Goal: Information Seeking & Learning: Learn about a topic

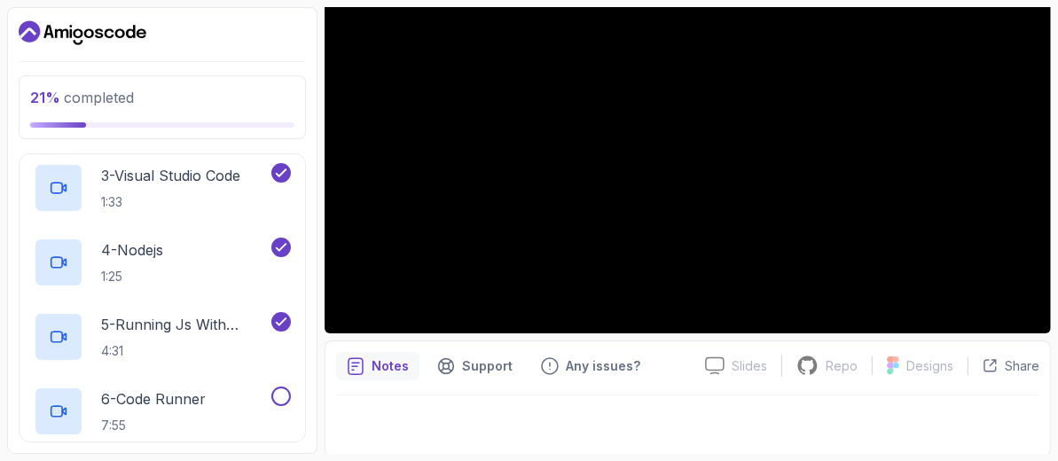
scroll to position [385, 0]
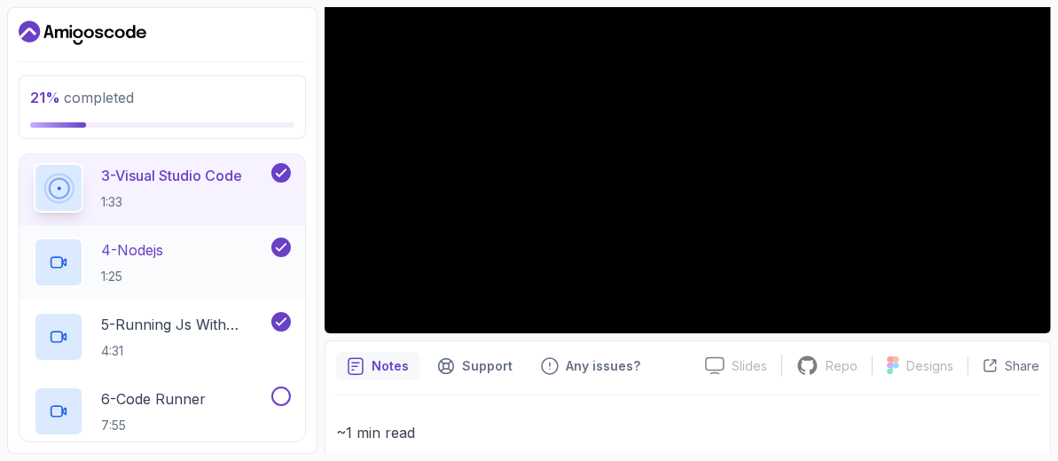
scroll to position [385, 0]
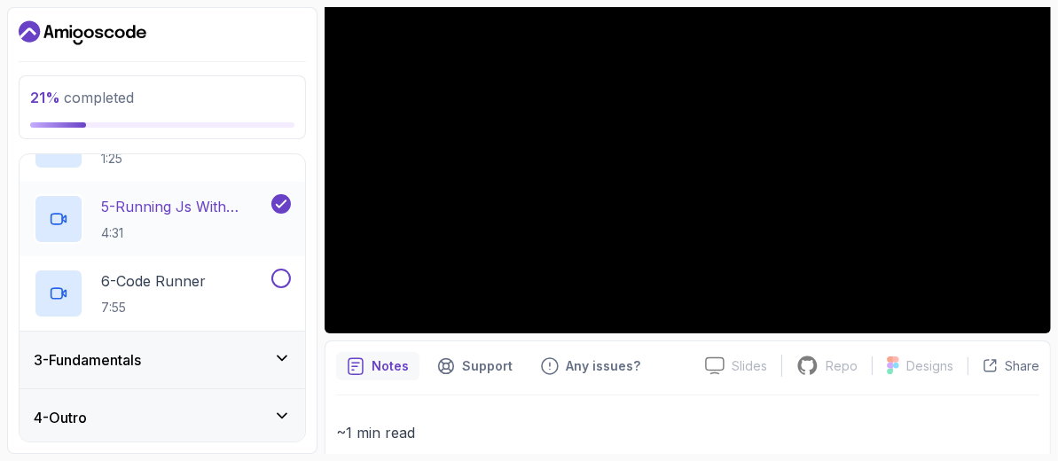
click at [217, 207] on p "5 - Running Js With Using Node" at bounding box center [184, 206] width 167 height 21
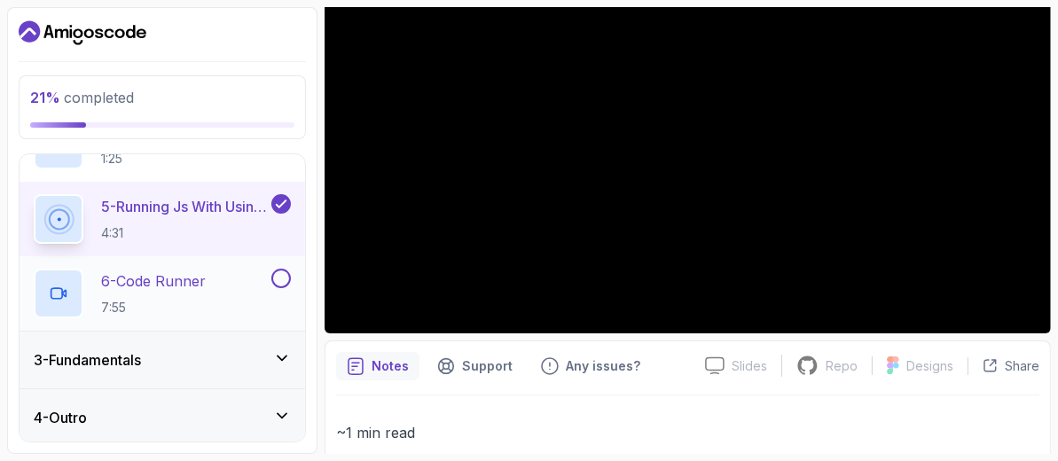
click at [161, 273] on p "6 - Code Runner" at bounding box center [153, 281] width 105 height 21
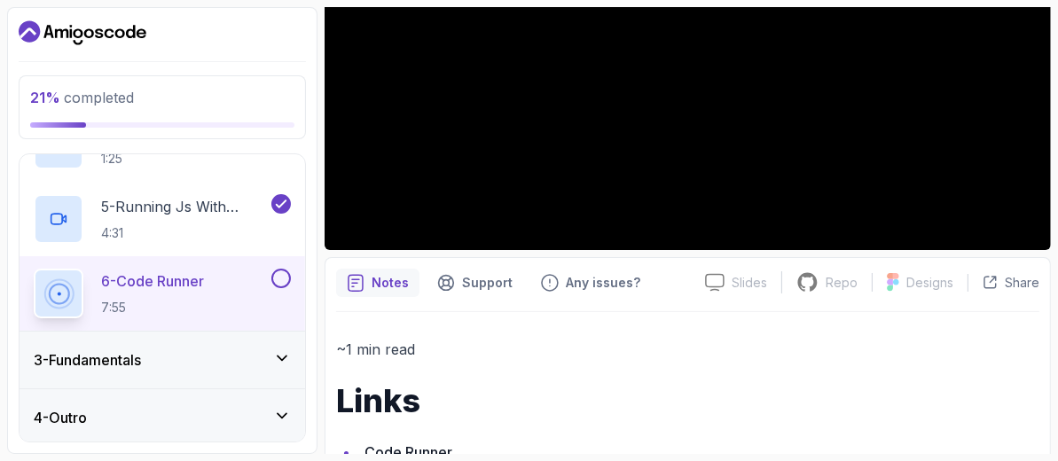
scroll to position [368, 0]
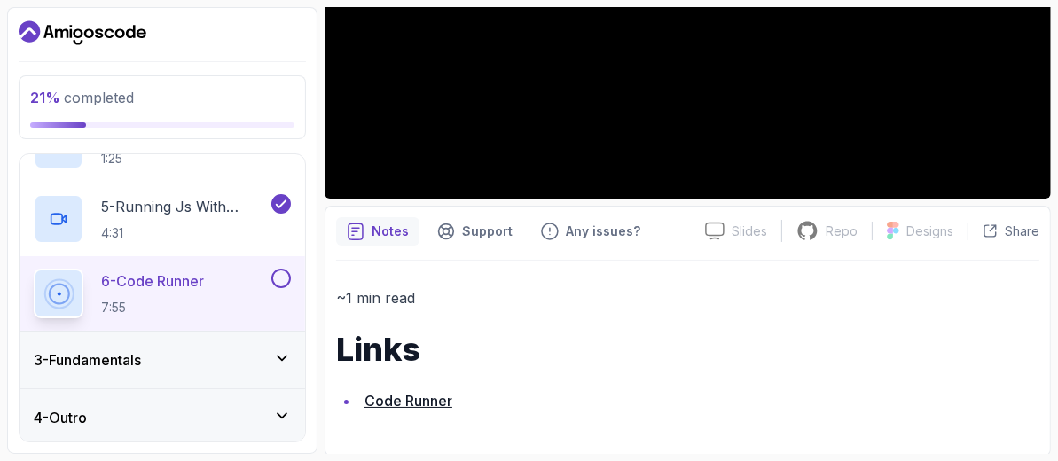
click at [394, 400] on link "Code Runner" at bounding box center [409, 401] width 88 height 18
click at [420, 392] on link "Code Runner" at bounding box center [409, 401] width 88 height 18
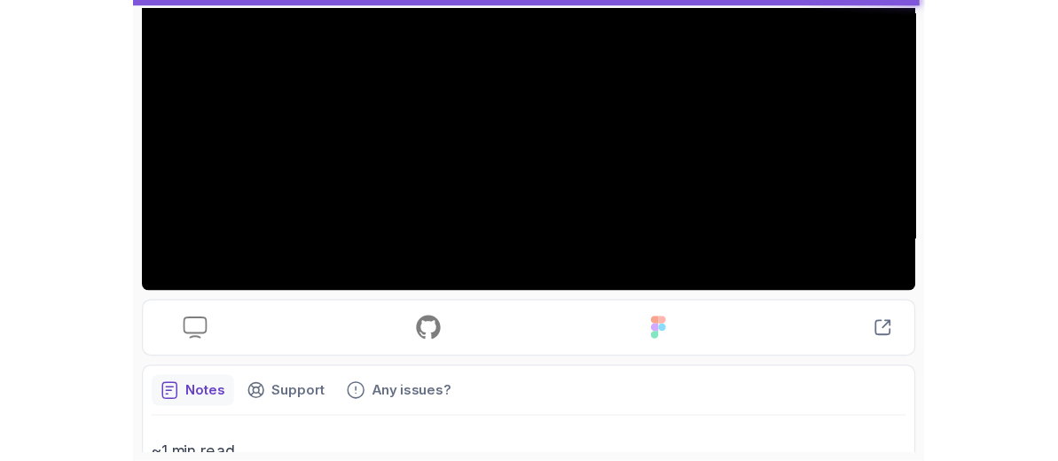
scroll to position [341, 0]
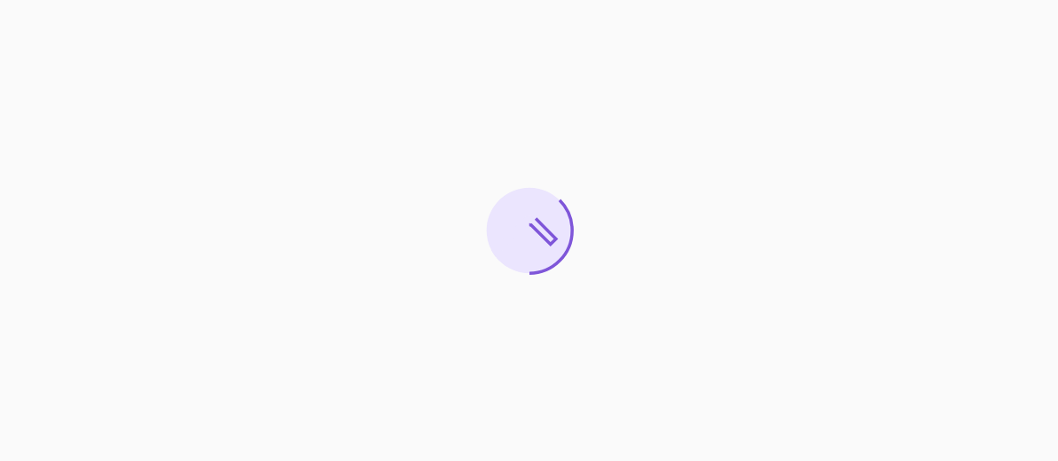
click at [420, 145] on div at bounding box center [529, 230] width 1058 height 461
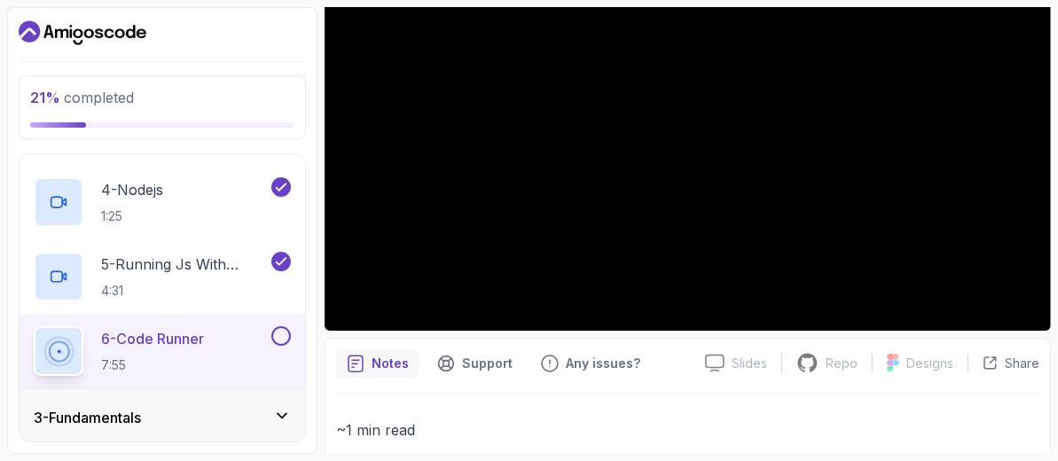
scroll to position [355, 0]
